Goal: Transaction & Acquisition: Purchase product/service

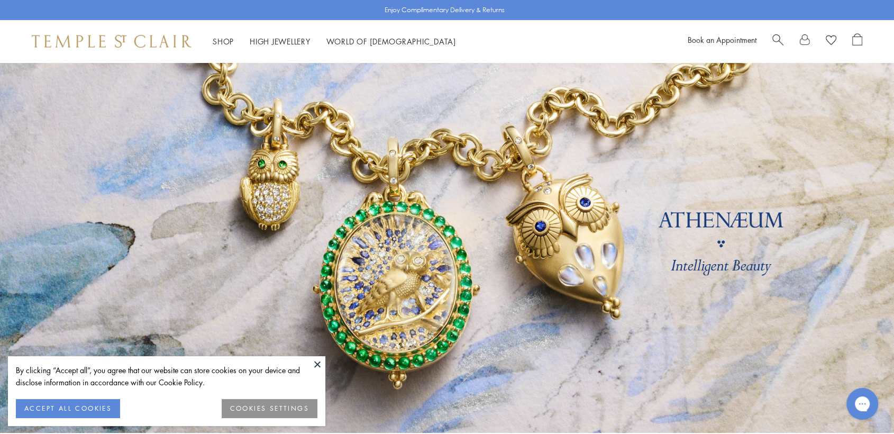
click at [317, 361] on button at bounding box center [317, 364] width 16 height 16
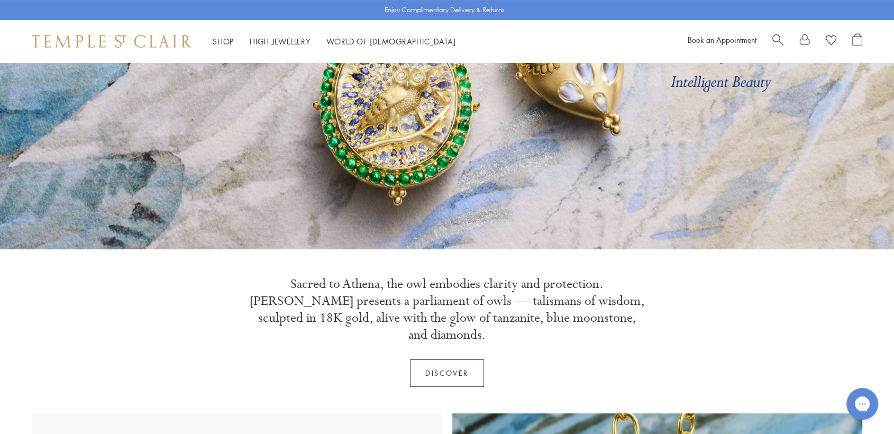
scroll to position [59, 0]
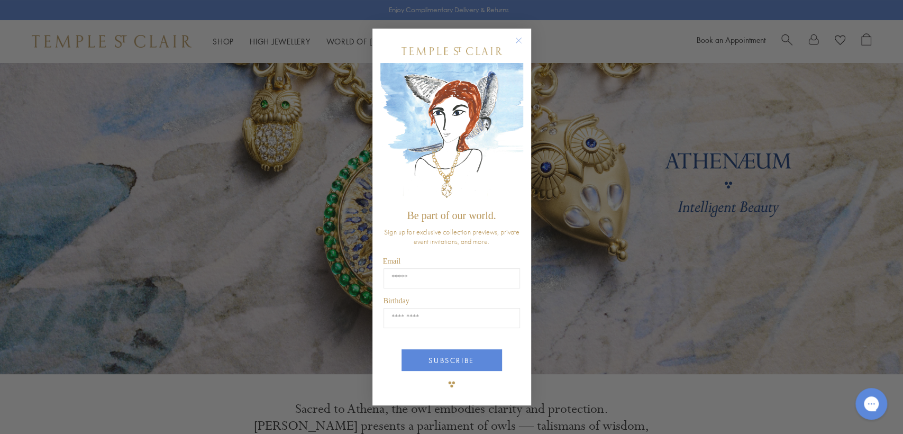
click at [516, 118] on img "POPUP Form" at bounding box center [451, 133] width 143 height 141
click at [517, 44] on circle "Close dialog" at bounding box center [518, 40] width 13 height 13
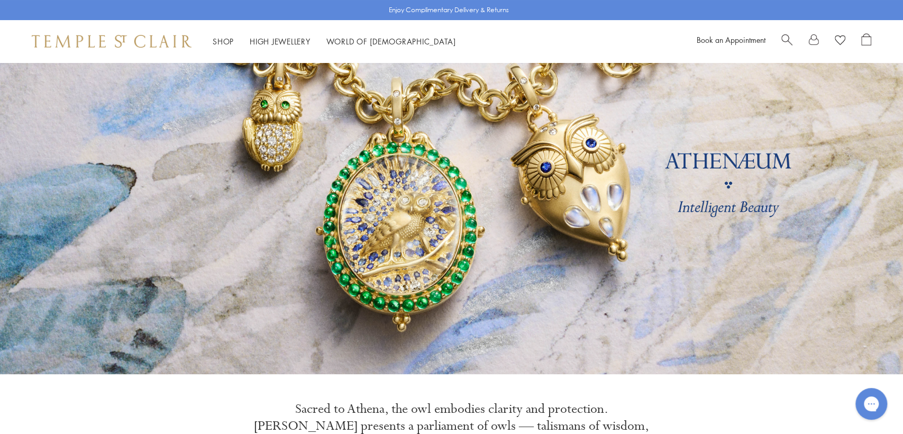
click at [530, 187] on link at bounding box center [451, 189] width 903 height 370
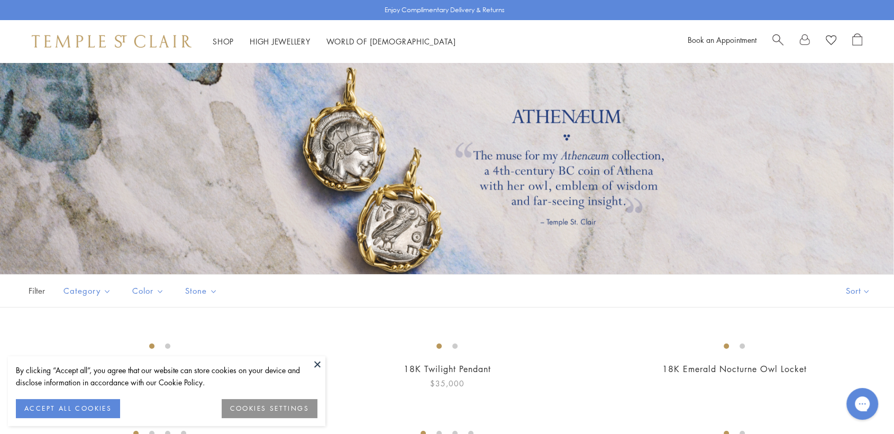
drag, startPoint x: 317, startPoint y: 361, endPoint x: 317, endPoint y: 355, distance: 5.8
click at [317, 357] on button at bounding box center [317, 364] width 16 height 16
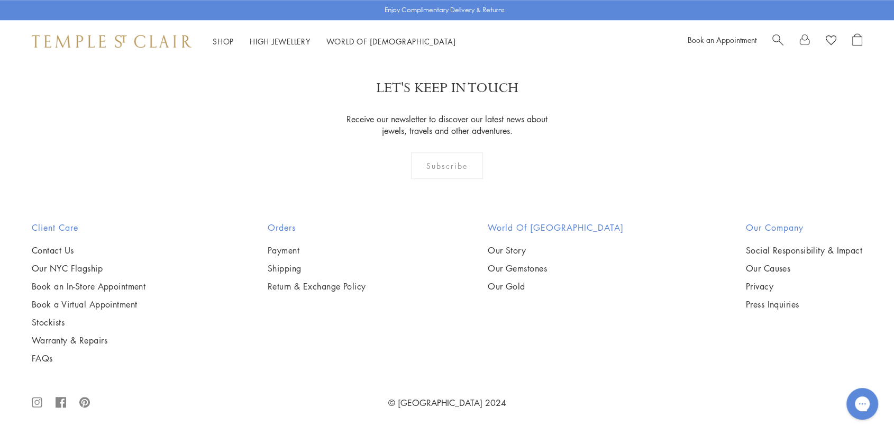
scroll to position [2292, 0]
click at [0, 0] on img at bounding box center [0, 0] width 0 height 0
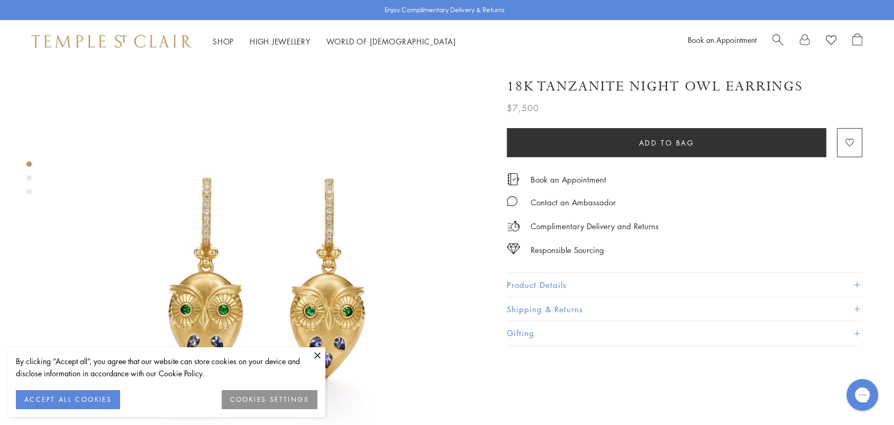
scroll to position [235, 0]
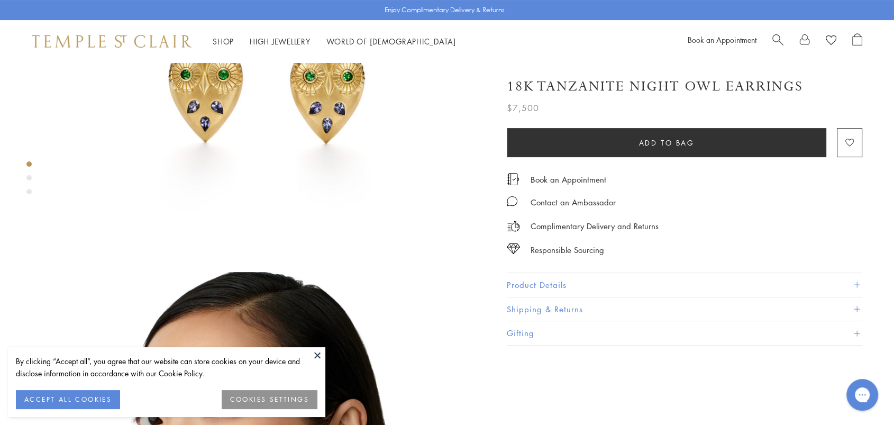
click at [320, 355] on button at bounding box center [317, 355] width 16 height 16
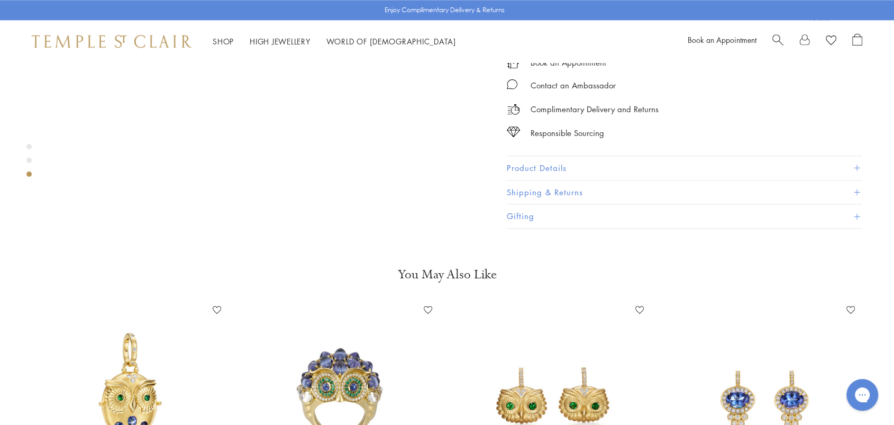
scroll to position [1352, 0]
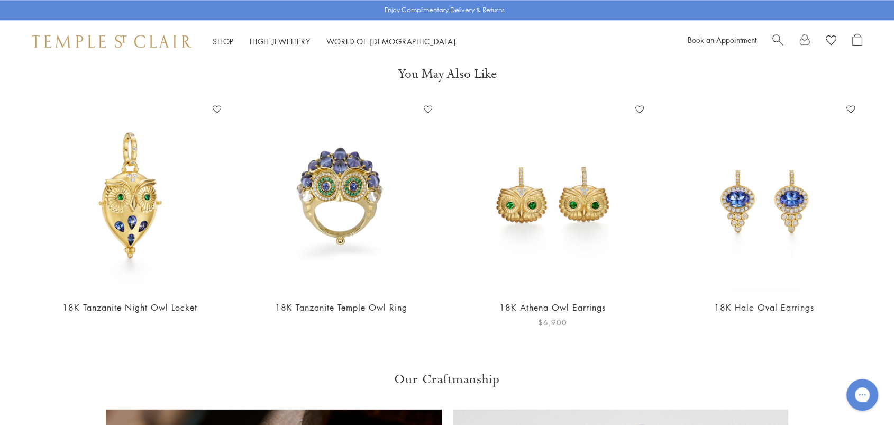
click at [533, 156] on img at bounding box center [553, 196] width 190 height 190
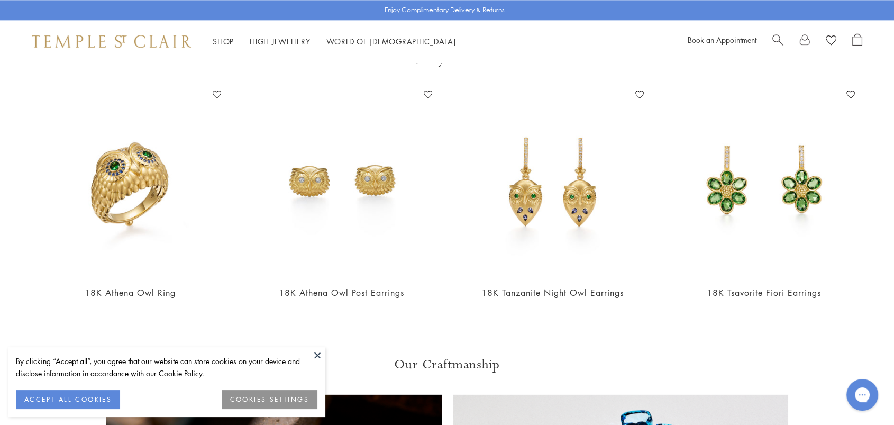
scroll to position [1410, 0]
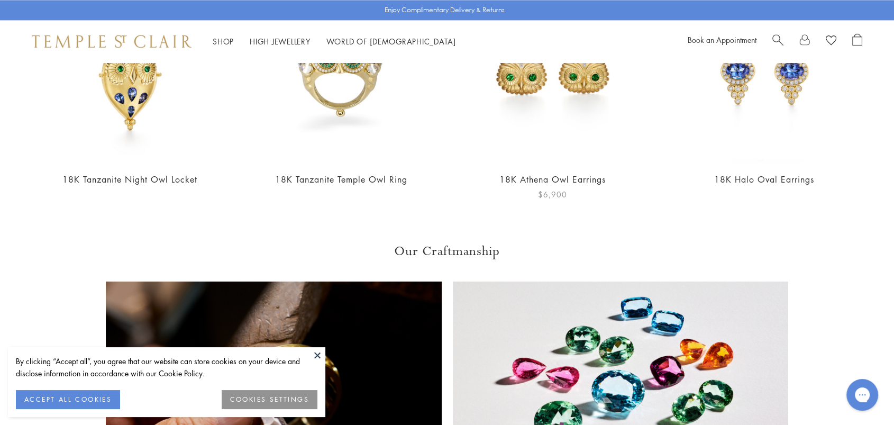
scroll to position [1293, 0]
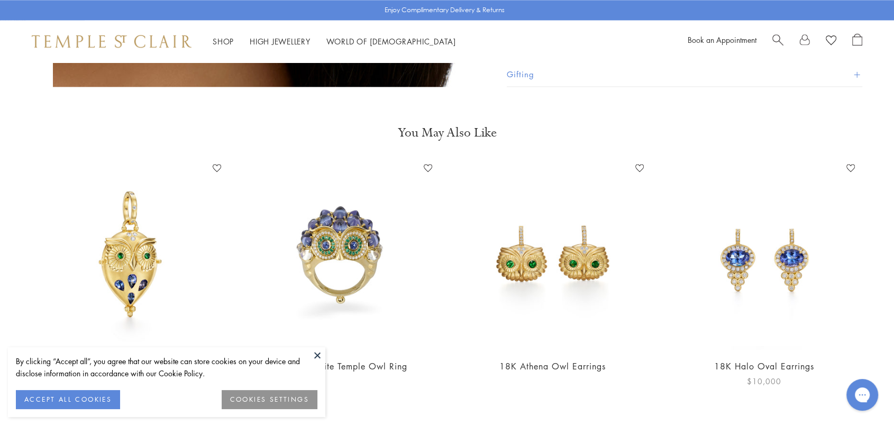
click at [790, 233] on img at bounding box center [764, 255] width 190 height 190
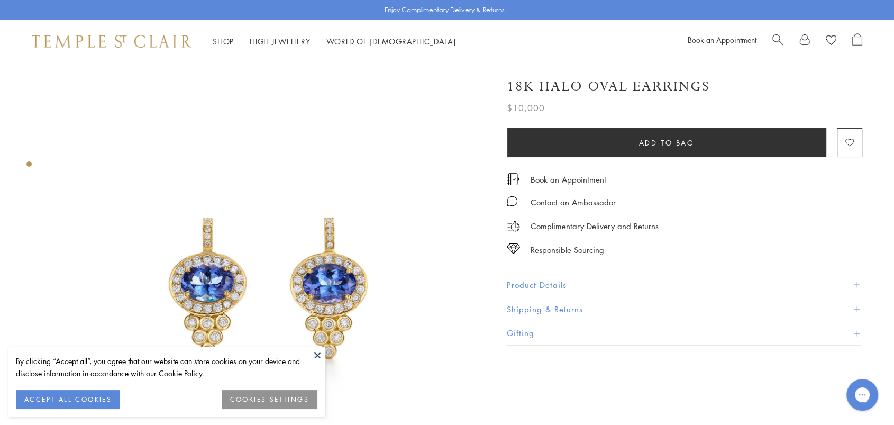
click at [314, 353] on button at bounding box center [317, 355] width 16 height 16
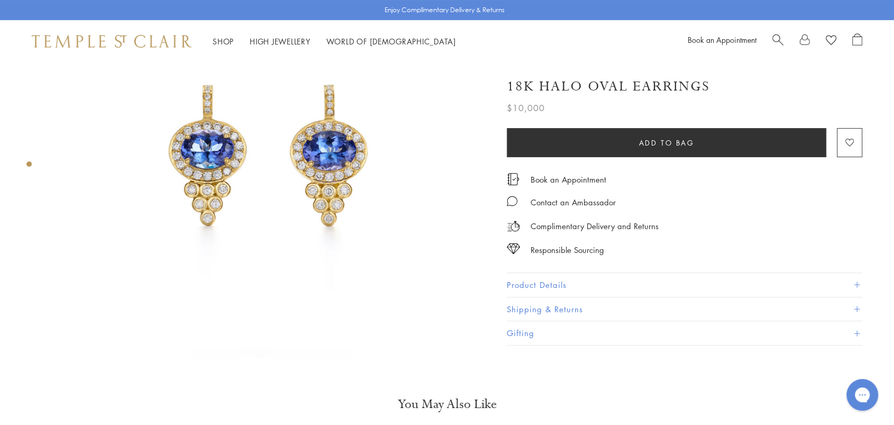
scroll to position [117, 0]
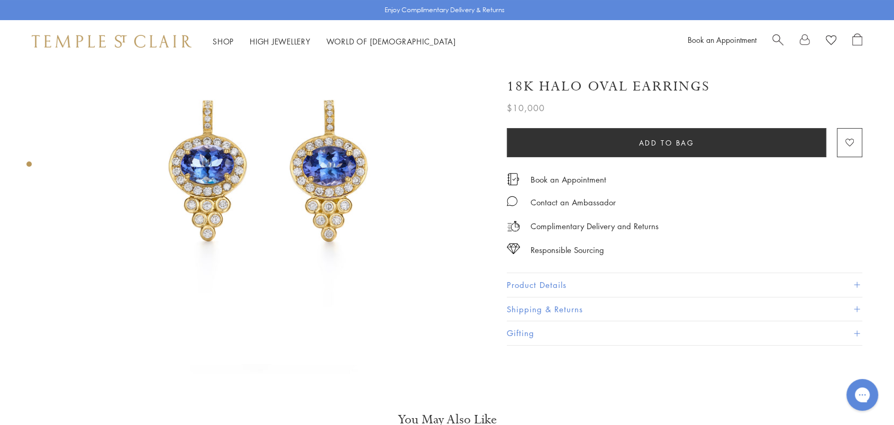
click at [558, 279] on button "Product Details" at bounding box center [684, 285] width 355 height 24
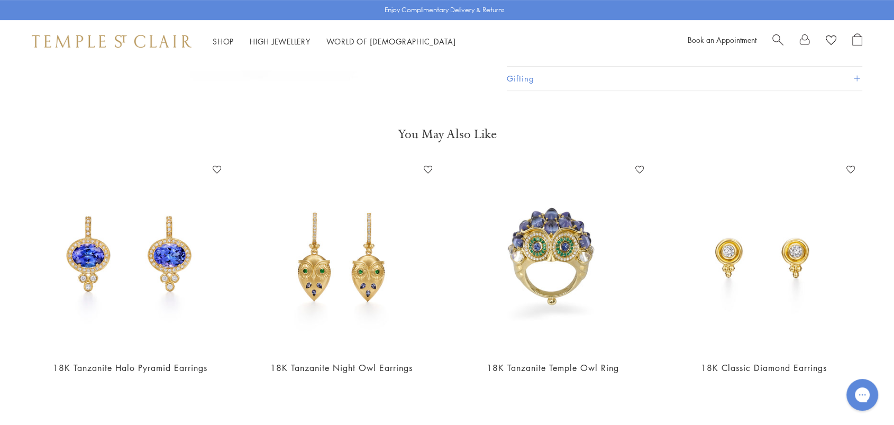
scroll to position [411, 0]
click at [531, 242] on img at bounding box center [553, 256] width 190 height 190
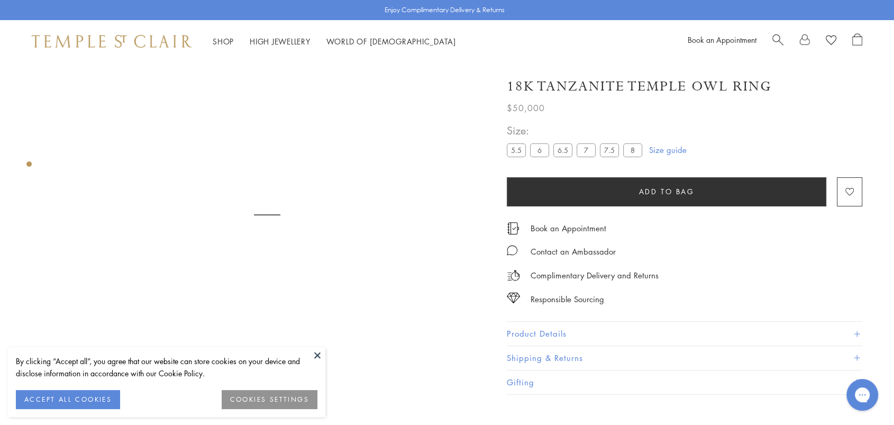
scroll to position [62, 0]
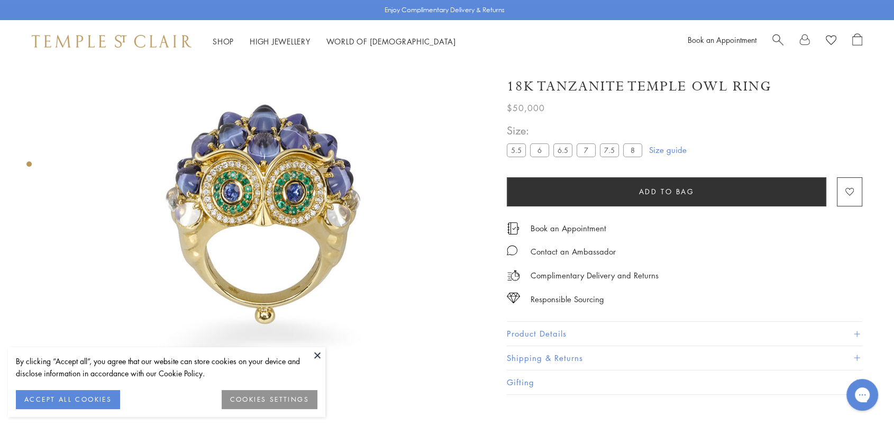
click at [315, 356] on button at bounding box center [317, 355] width 16 height 16
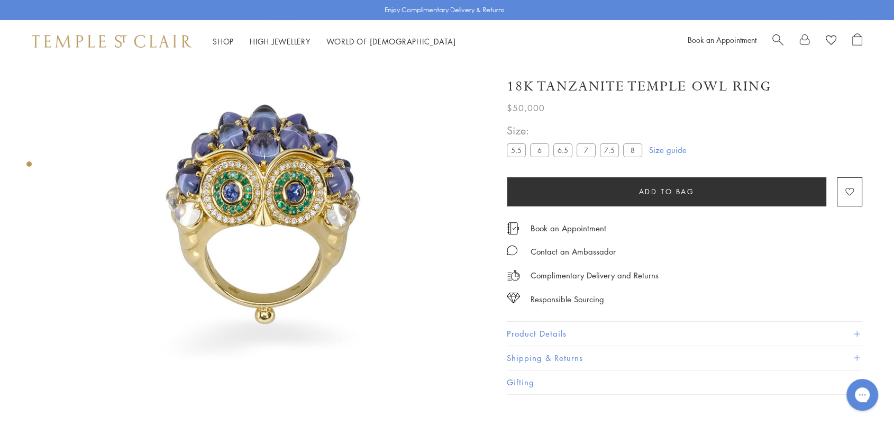
click at [147, 39] on img at bounding box center [112, 41] width 160 height 13
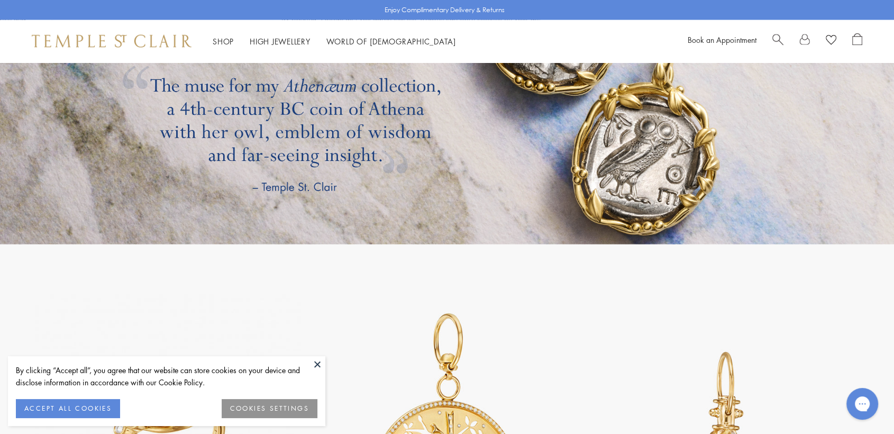
scroll to position [2078, 0]
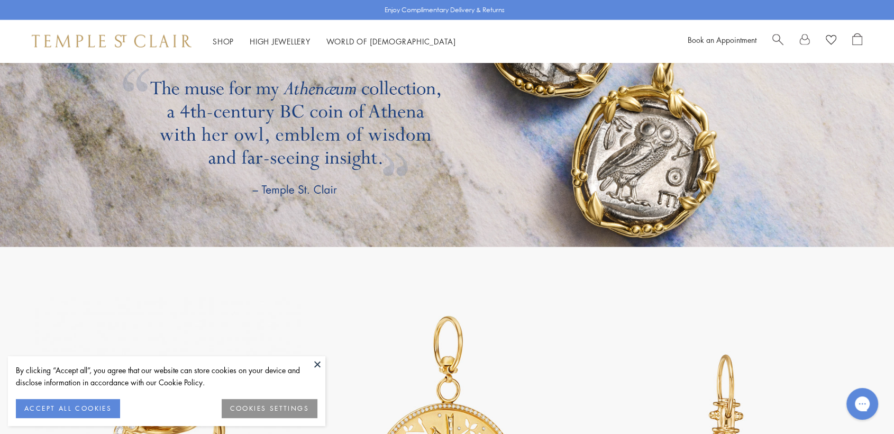
click at [504, 88] on link at bounding box center [447, 62] width 894 height 370
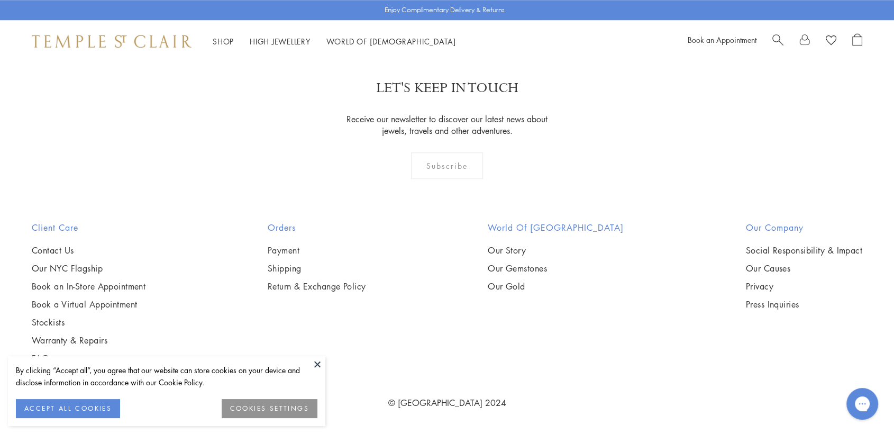
scroll to position [999, 0]
click at [0, 0] on img at bounding box center [0, 0] width 0 height 0
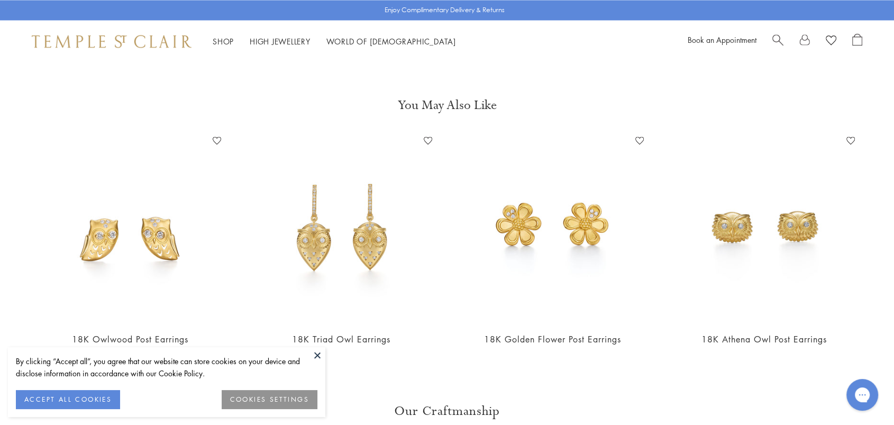
scroll to position [1763, 0]
click at [97, 38] on img at bounding box center [112, 41] width 160 height 13
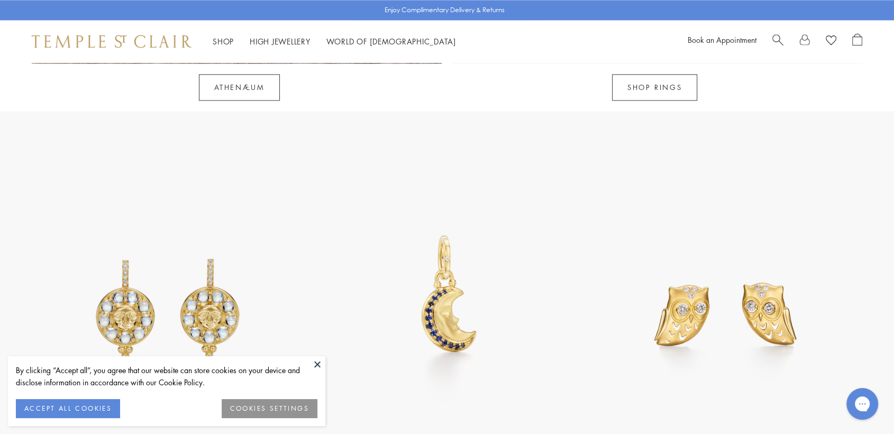
scroll to position [1469, 0]
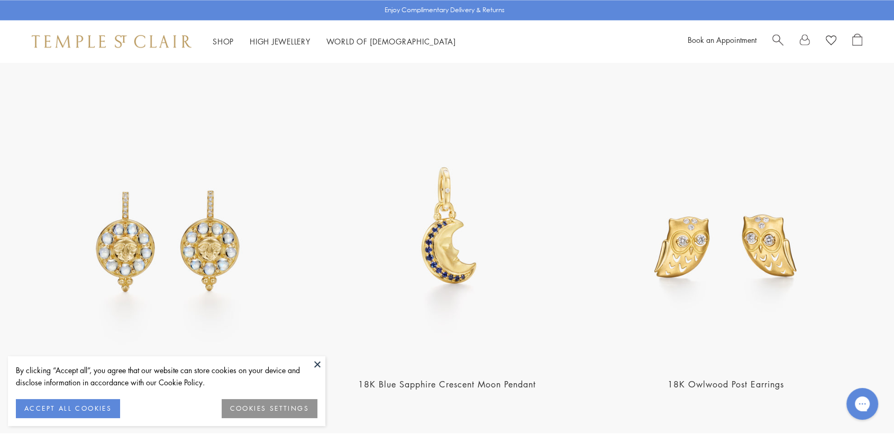
click at [223, 221] on img at bounding box center [168, 229] width 272 height 272
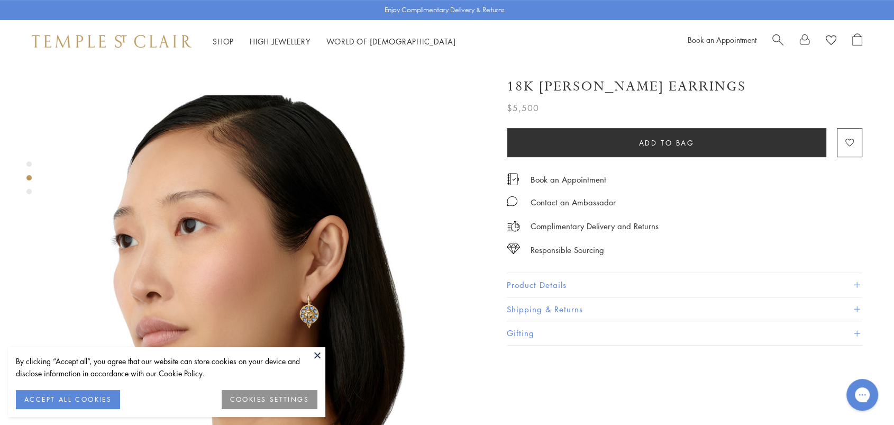
scroll to position [411, 0]
click at [305, 352] on div "By clicking “Accept all”, you agree that our website can store cookies on your …" at bounding box center [166, 382] width 317 height 70
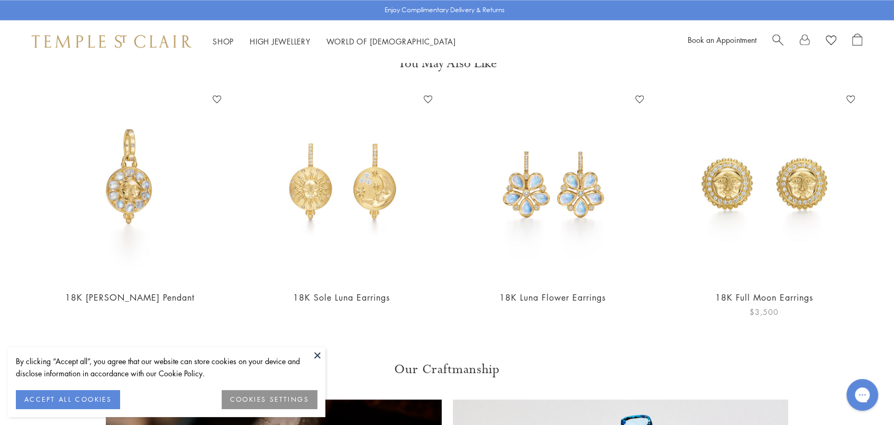
scroll to position [1293, 0]
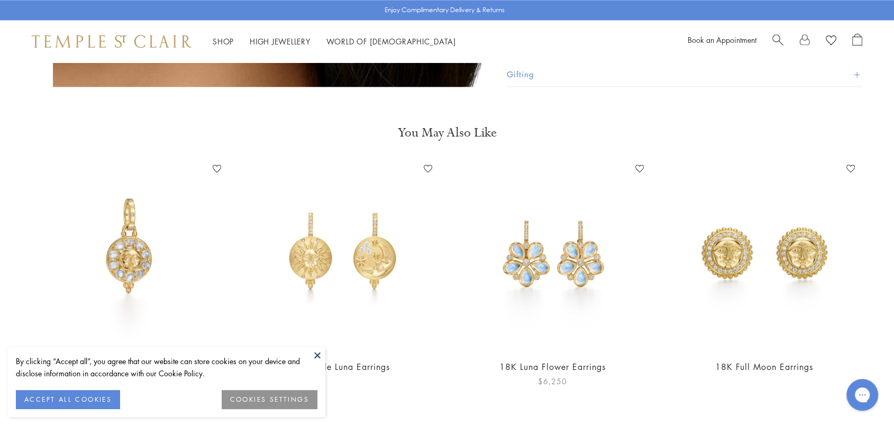
click at [567, 246] on img at bounding box center [553, 255] width 190 height 190
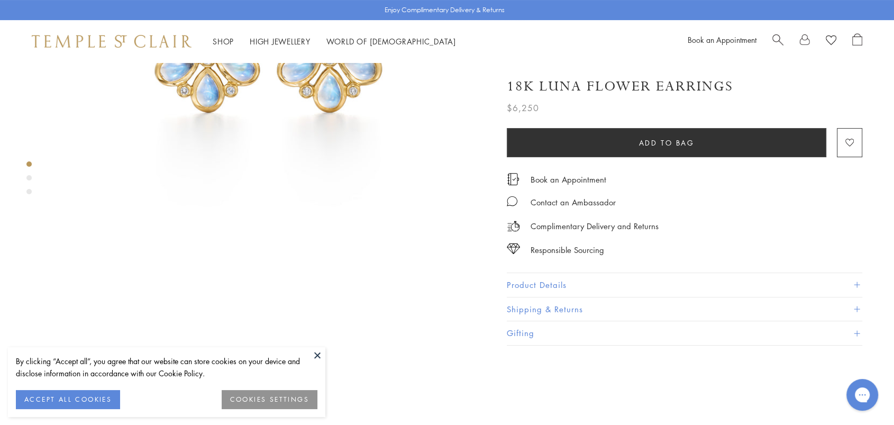
click at [316, 353] on button at bounding box center [317, 355] width 16 height 16
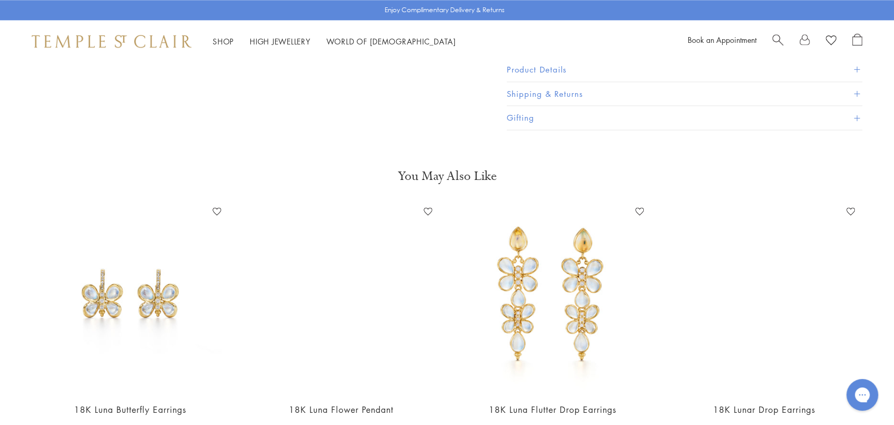
scroll to position [1352, 0]
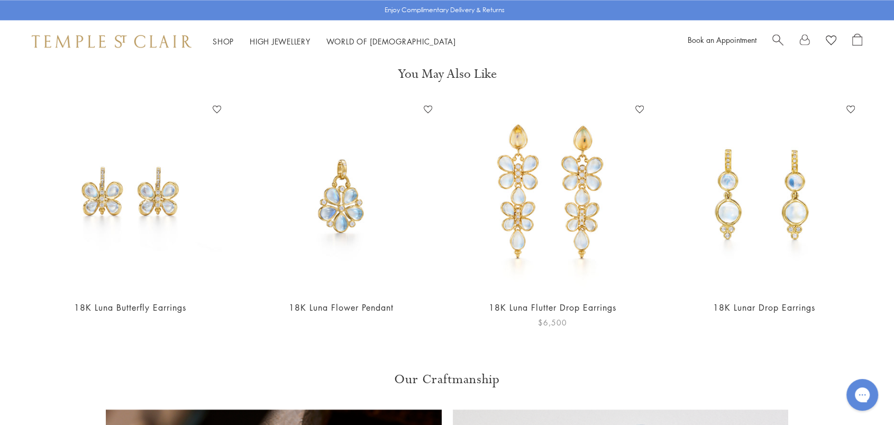
click at [588, 171] on img at bounding box center [553, 196] width 190 height 190
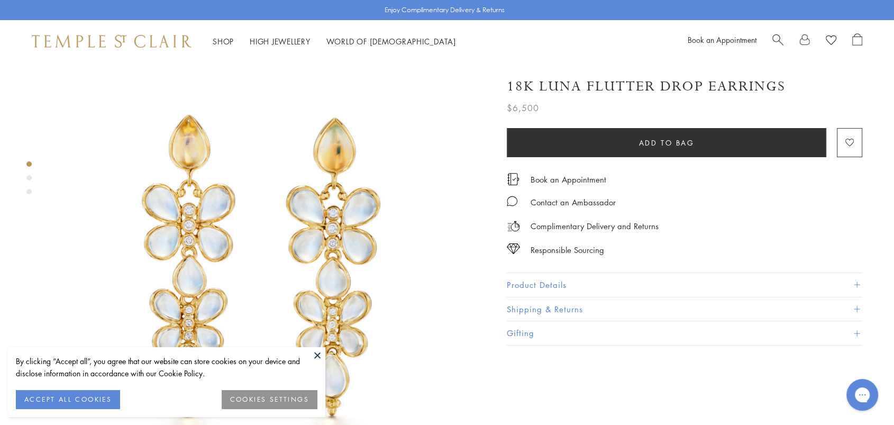
click at [314, 355] on button at bounding box center [317, 355] width 16 height 16
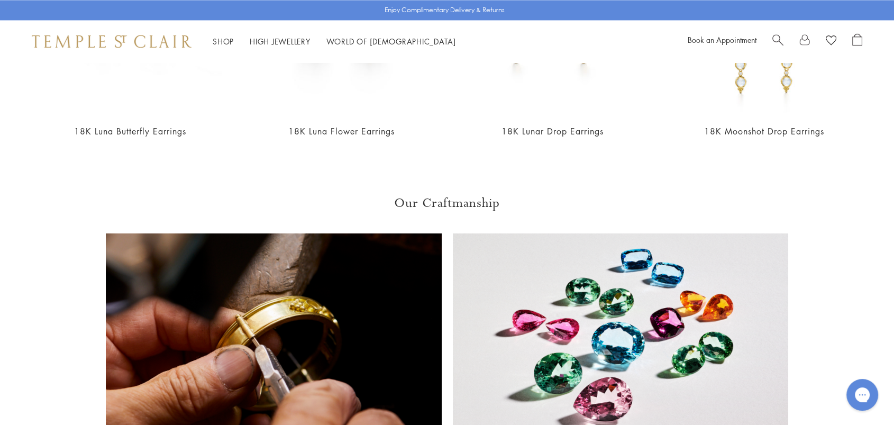
scroll to position [1234, 0]
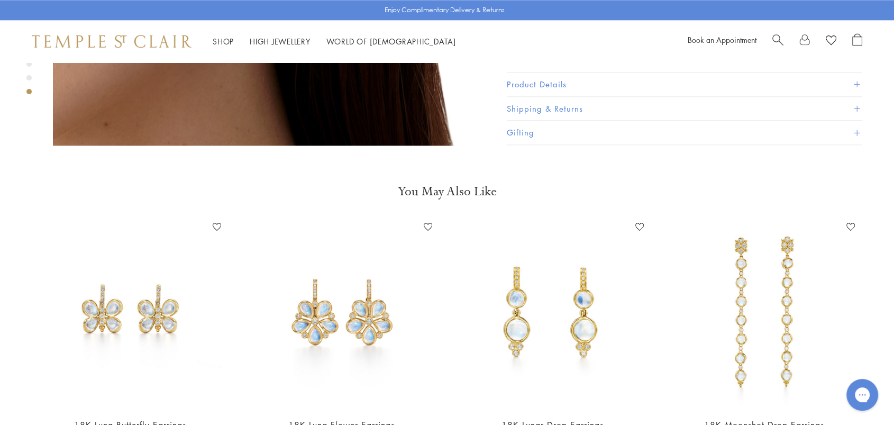
click at [533, 259] on img at bounding box center [553, 313] width 190 height 190
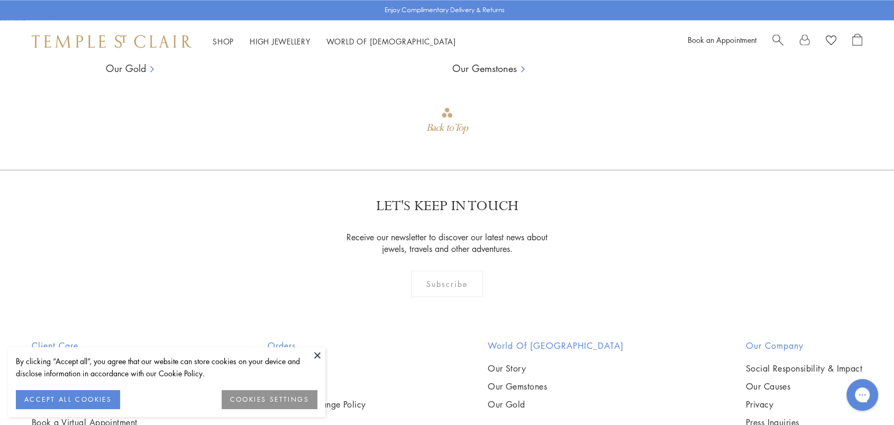
scroll to position [1302, 0]
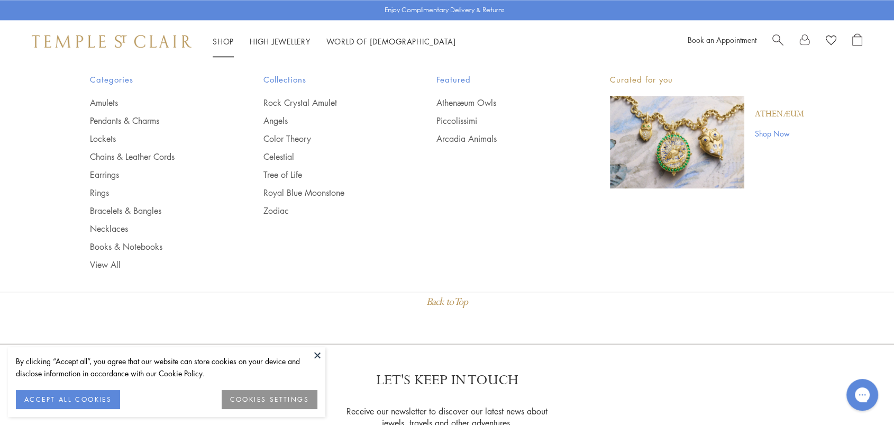
click at [223, 43] on link "Shop Shop" at bounding box center [223, 41] width 21 height 11
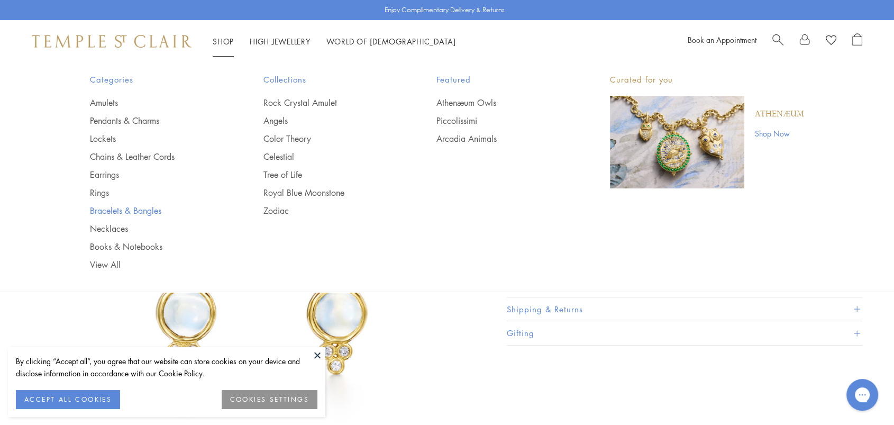
click at [97, 206] on link "Bracelets & Bangles" at bounding box center [155, 211] width 131 height 12
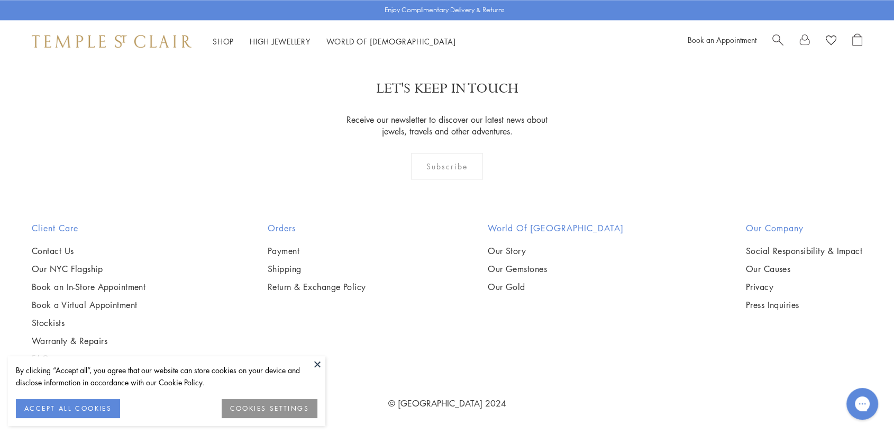
scroll to position [3174, 0]
click at [0, 0] on img at bounding box center [0, 0] width 0 height 0
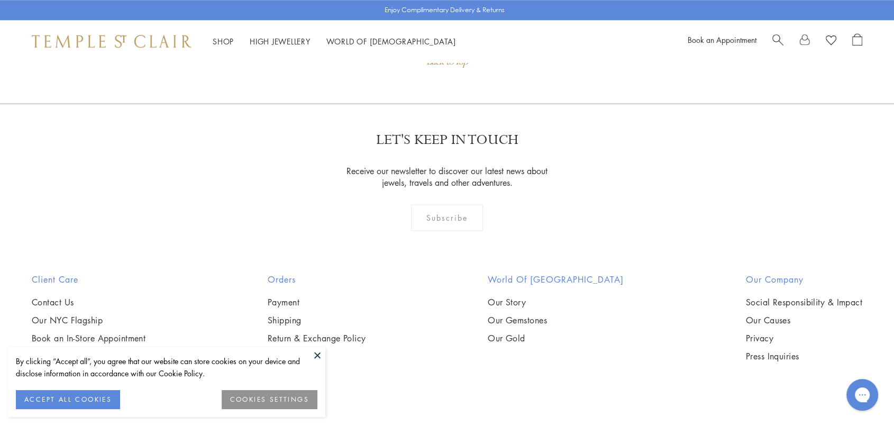
scroll to position [764, 0]
